Goal: Find specific page/section: Find specific page/section

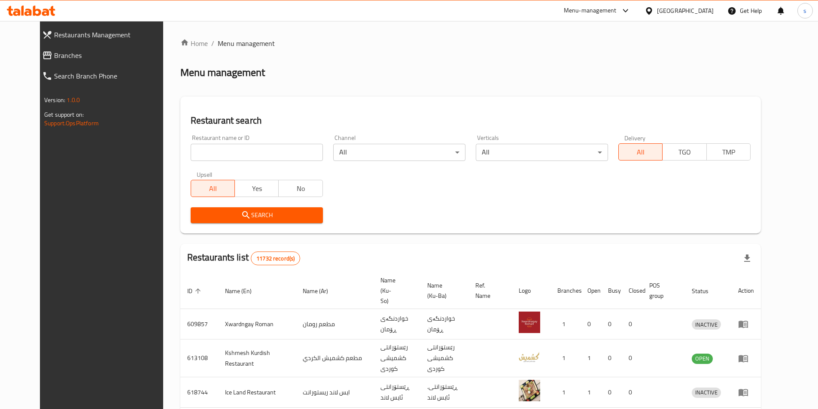
drag, startPoint x: 0, startPoint y: 0, endPoint x: 191, endPoint y: 153, distance: 244.2
click at [191, 153] on input "search" at bounding box center [257, 152] width 132 height 17
paste input "779095"
type input "779095"
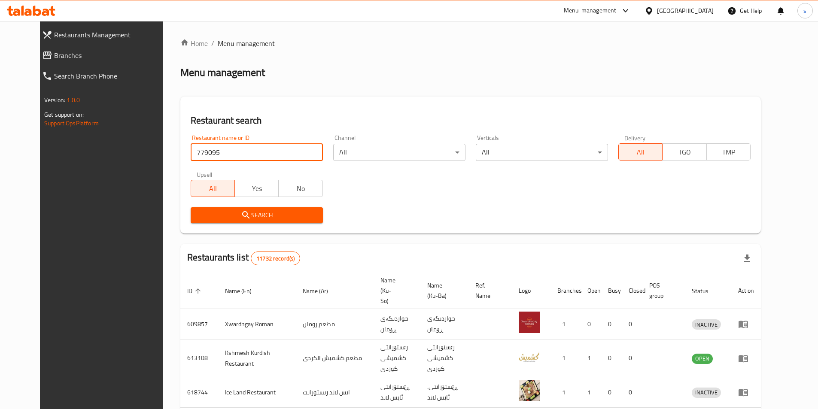
click button "Search" at bounding box center [257, 216] width 132 height 16
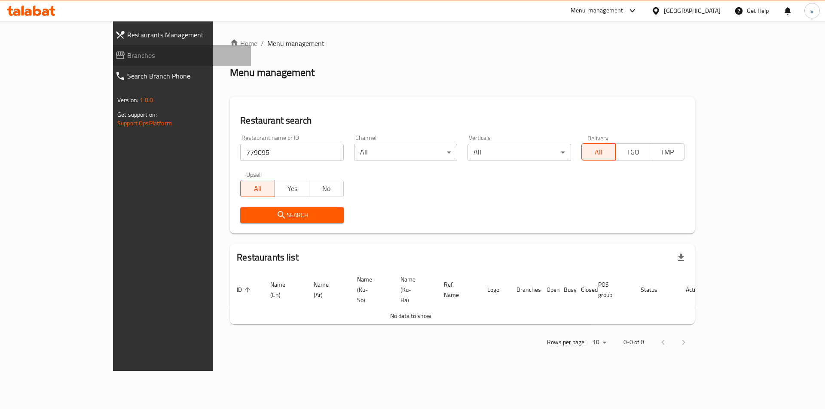
click at [127, 52] on span "Branches" at bounding box center [185, 55] width 117 height 10
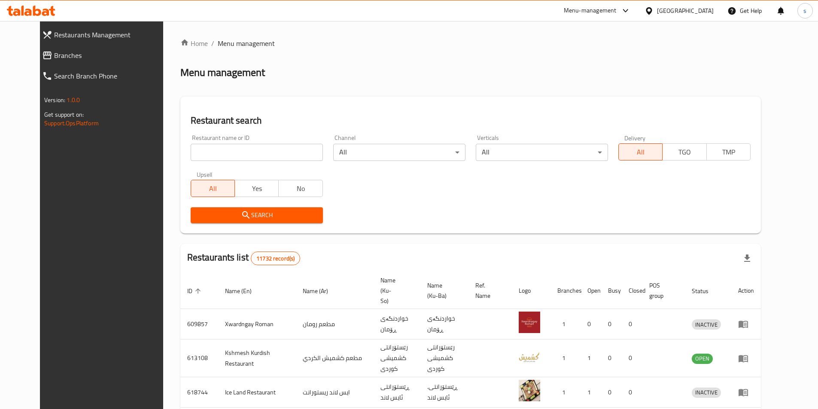
click at [193, 160] on input "search" at bounding box center [257, 152] width 132 height 17
paste input "627492"
type input "627492"
click button "Search" at bounding box center [257, 216] width 132 height 16
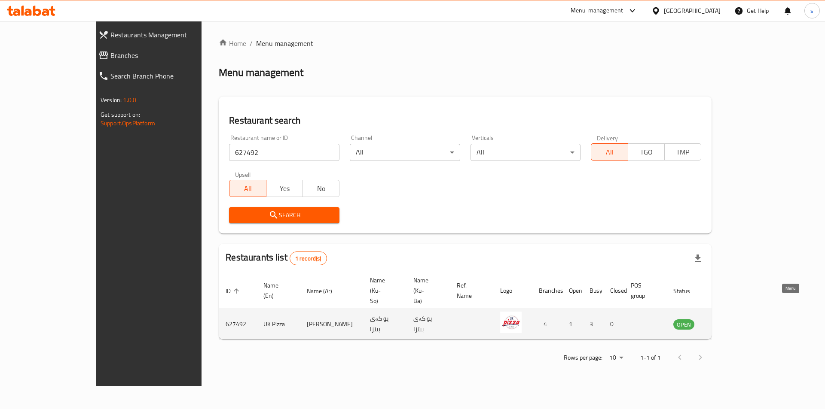
click at [729, 319] on icon "enhanced table" at bounding box center [723, 324] width 10 height 10
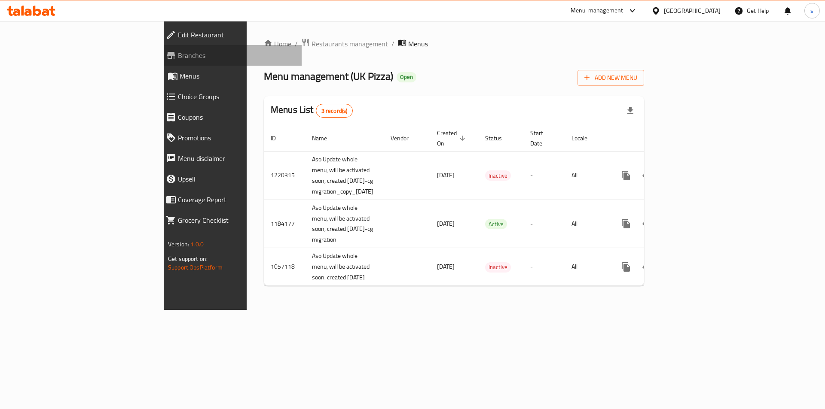
click at [178, 53] on span "Branches" at bounding box center [236, 55] width 117 height 10
